Goal: Task Accomplishment & Management: Manage account settings

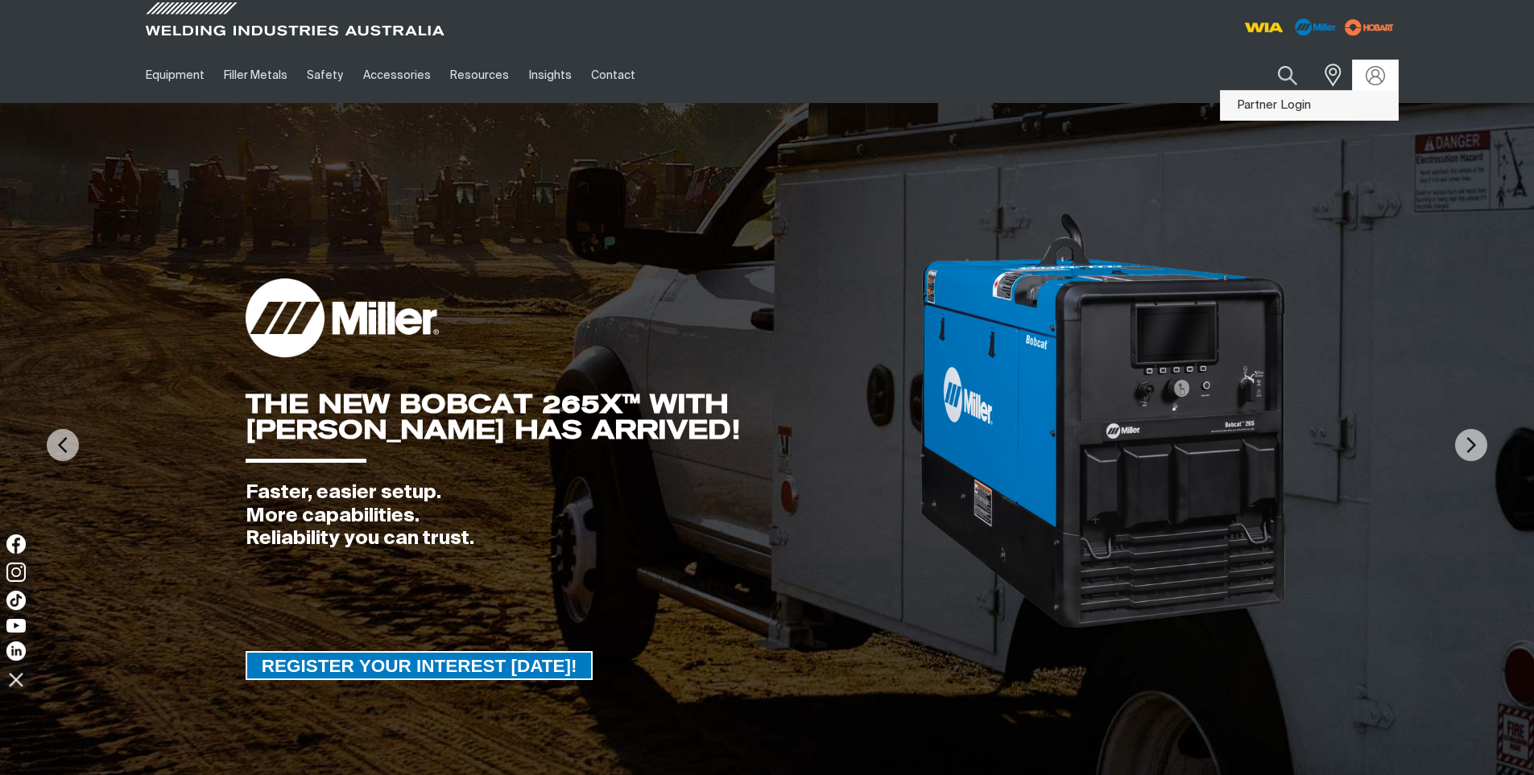
click at [1332, 114] on link "Partner Login" at bounding box center [1308, 106] width 177 height 30
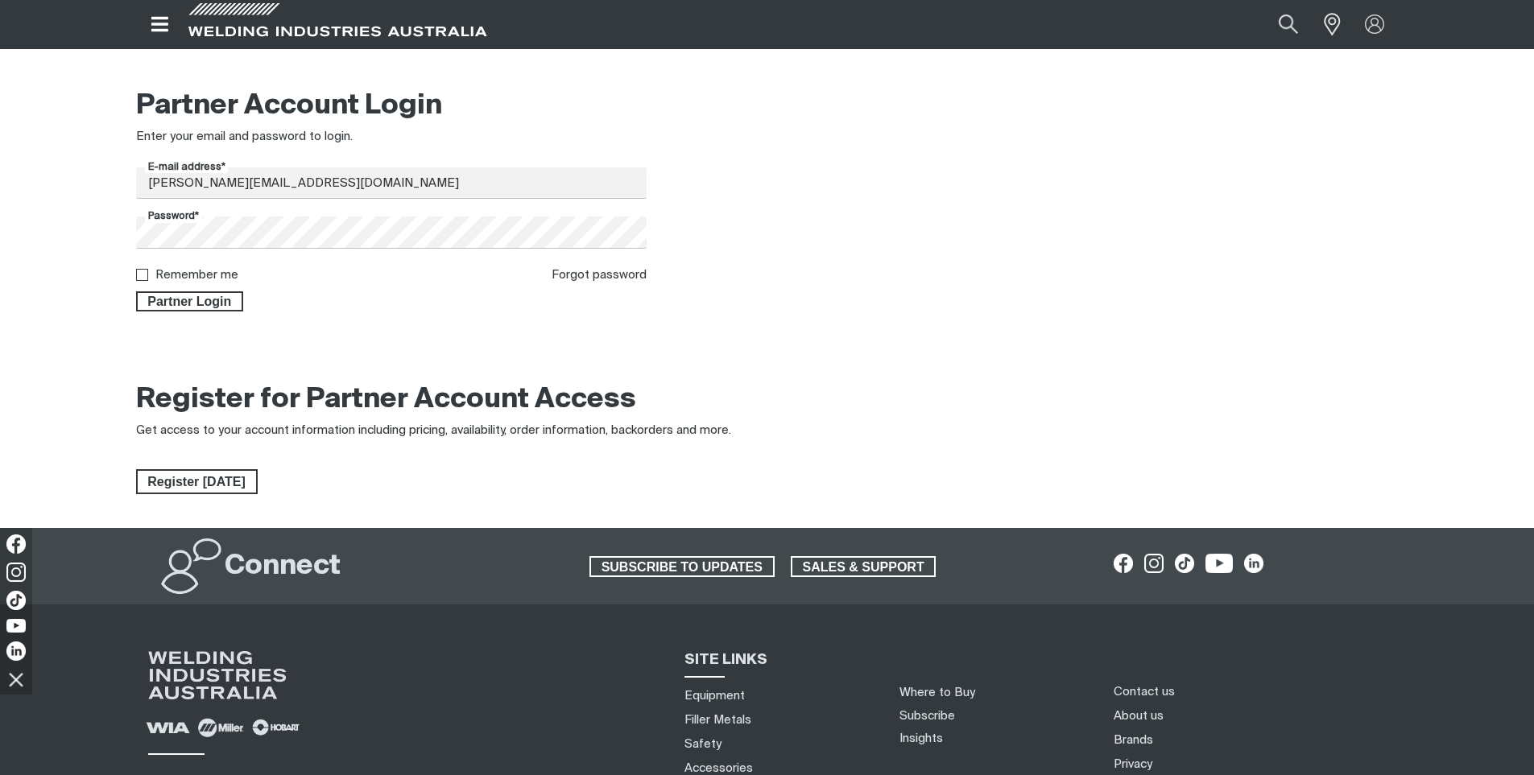
scroll to position [242, 0]
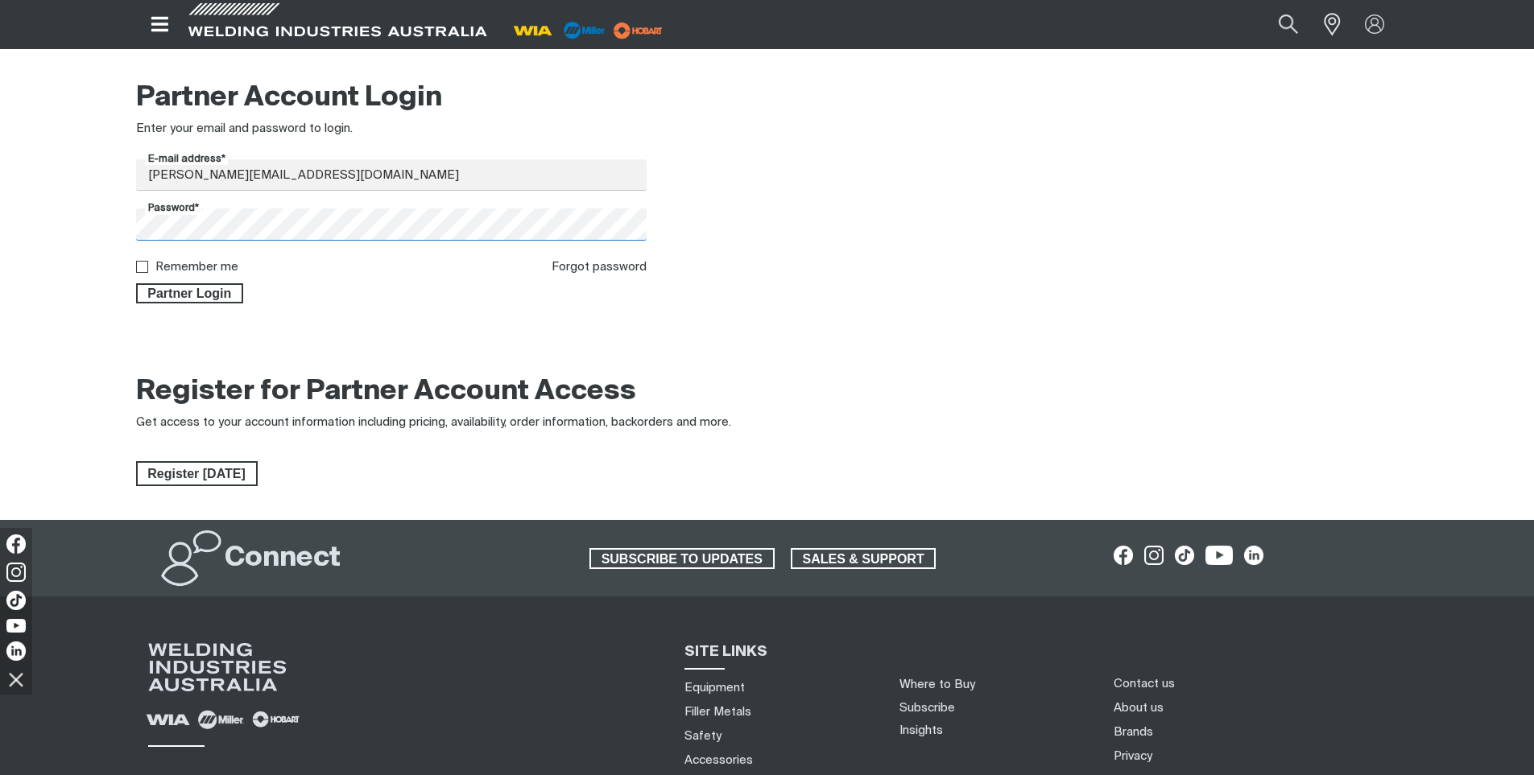
click at [136, 283] on button "Partner Login" at bounding box center [190, 293] width 108 height 21
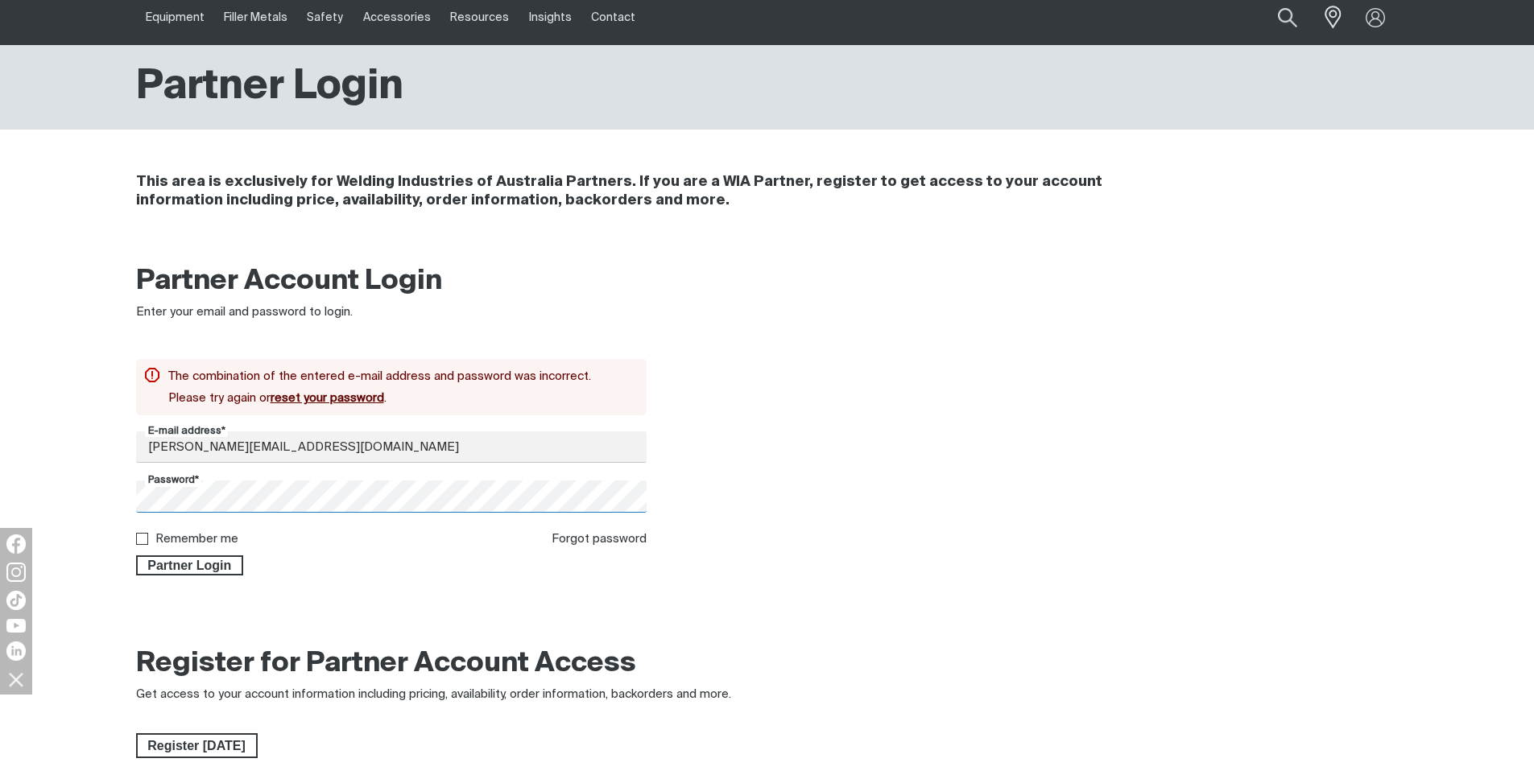
scroll to position [57, 0]
click at [440, 428] on form "The combination of the entered e-mail address and password was incorrect. Pleas…" at bounding box center [391, 468] width 511 height 217
click at [449, 444] on input "[PERSON_NAME][EMAIL_ADDRESS][DOMAIN_NAME]" at bounding box center [391, 447] width 511 height 31
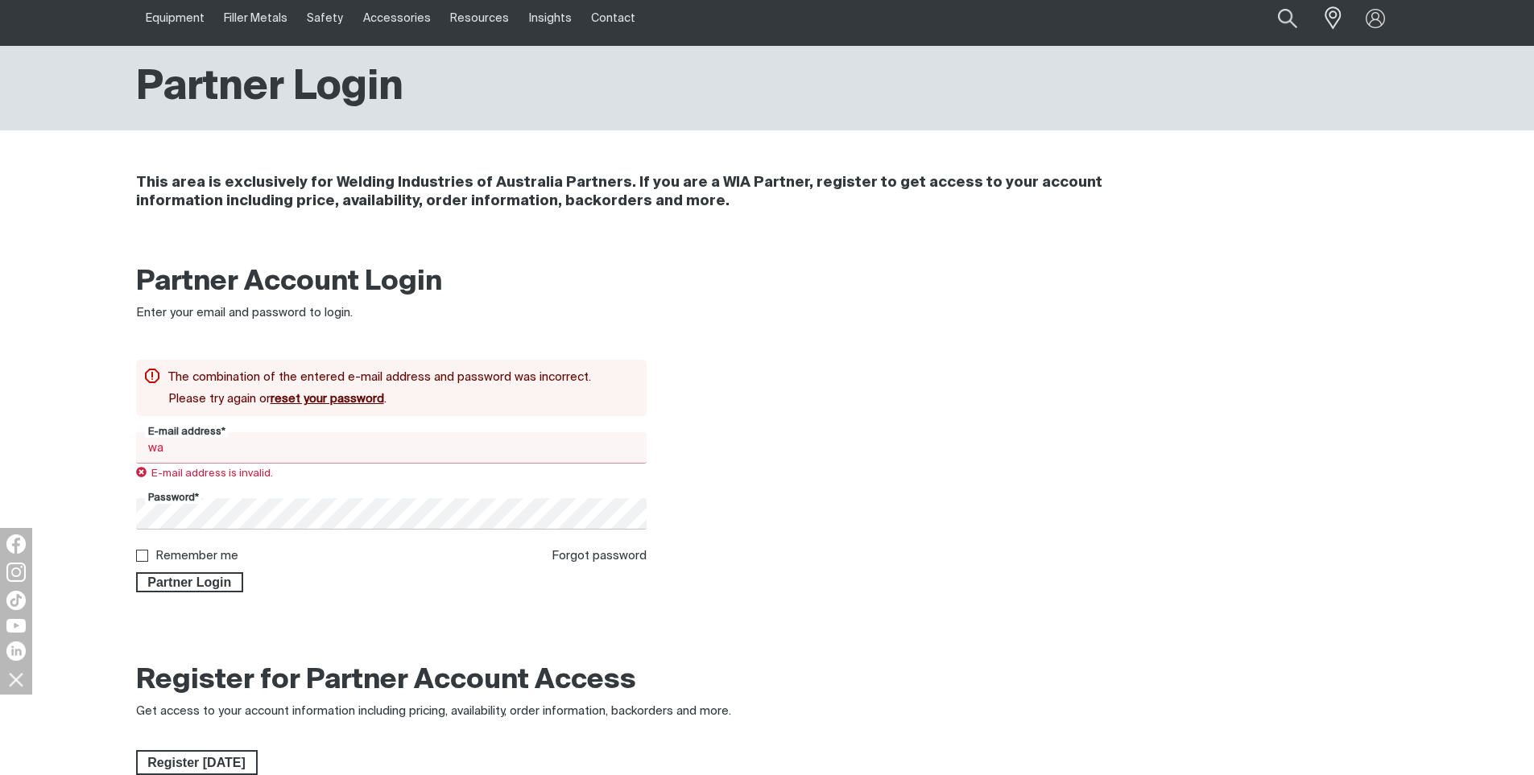
type input "w"
type input "W"
type input "[EMAIL_ADDRESS][DOMAIN_NAME]"
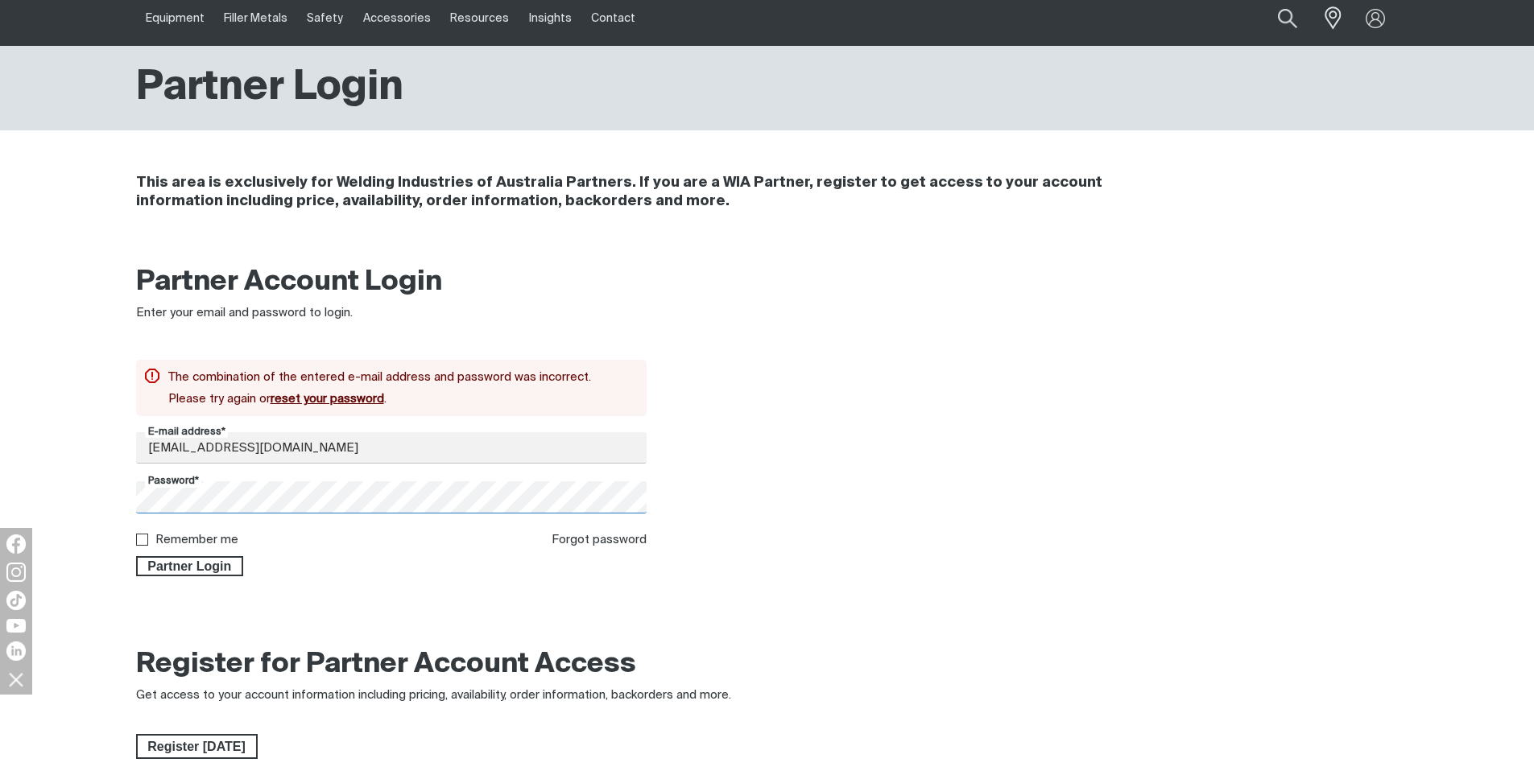
click at [136, 556] on button "Partner Login" at bounding box center [190, 566] width 108 height 21
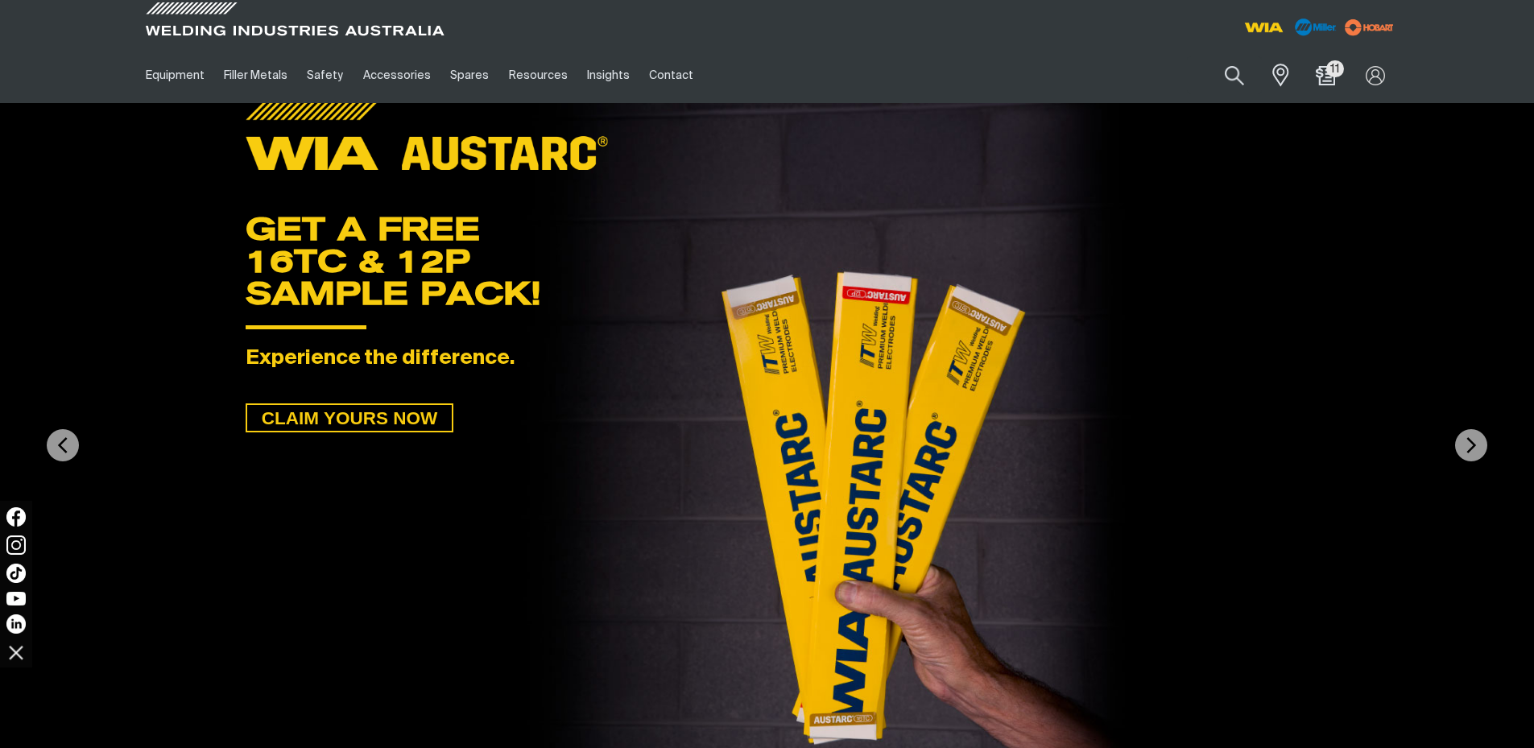
click at [96, 185] on img at bounding box center [767, 445] width 1534 height 684
